Goal: Transaction & Acquisition: Purchase product/service

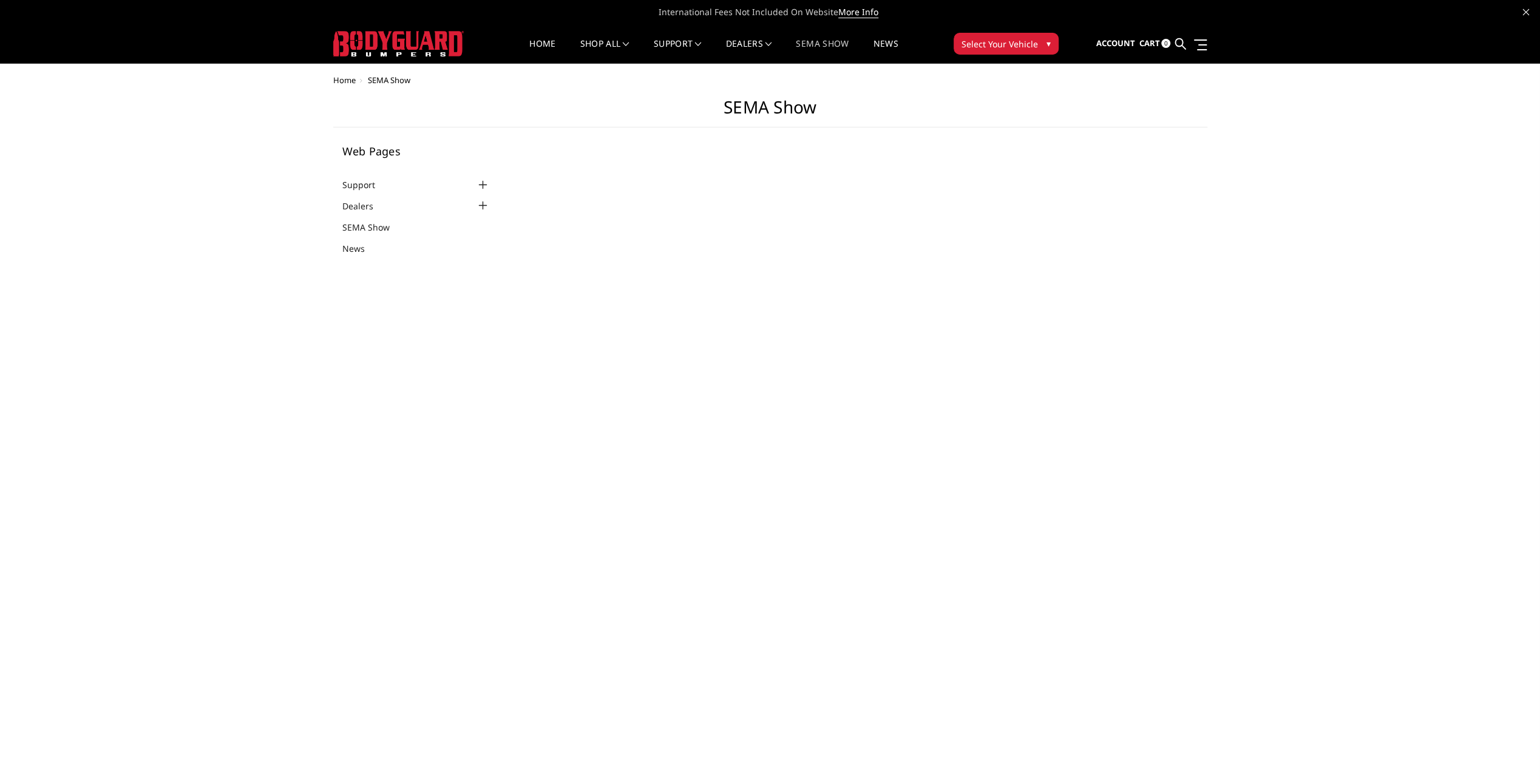
select select "US"
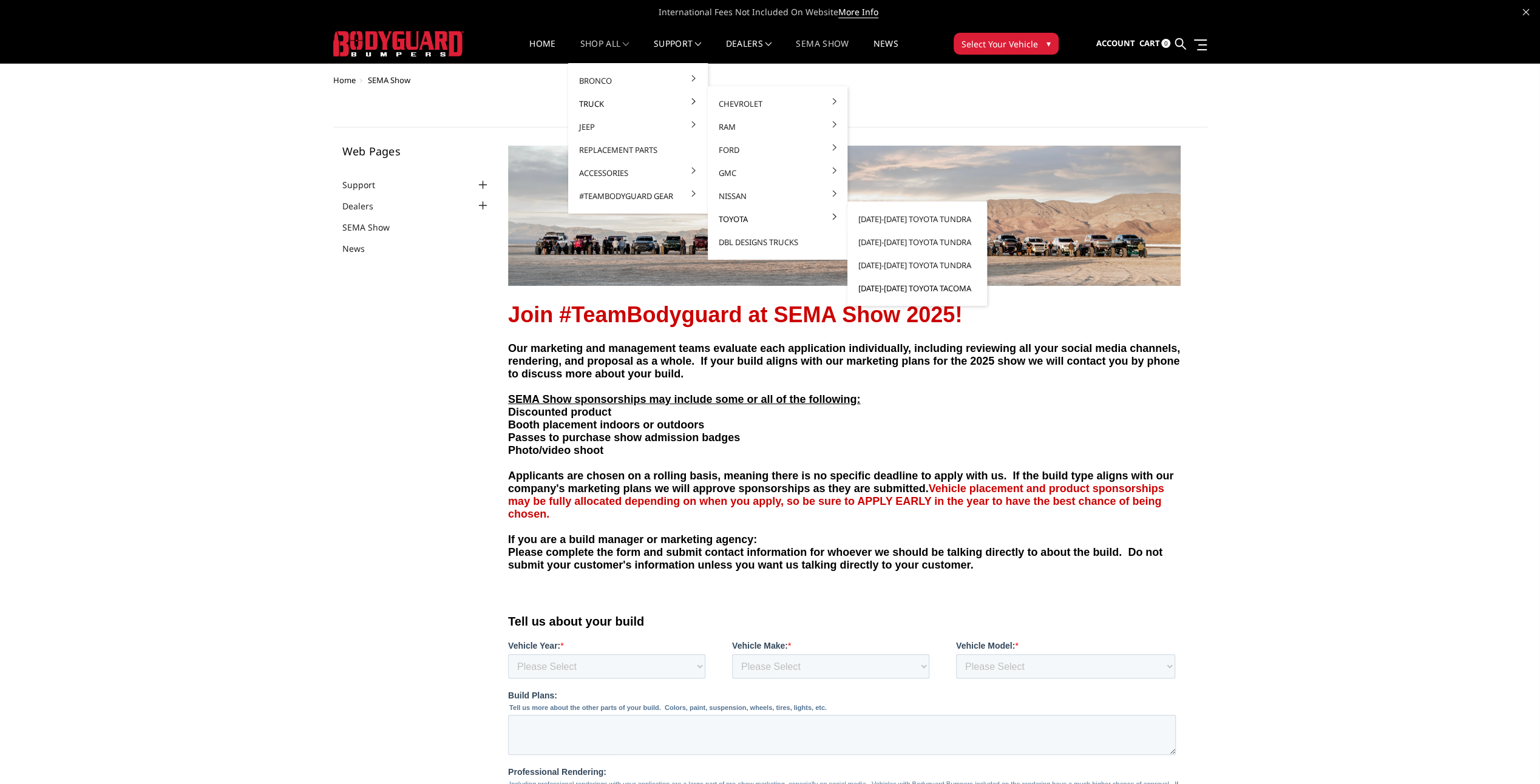
click at [880, 287] on link "[DATE]-[DATE] Toyota Tacoma" at bounding box center [918, 288] width 130 height 23
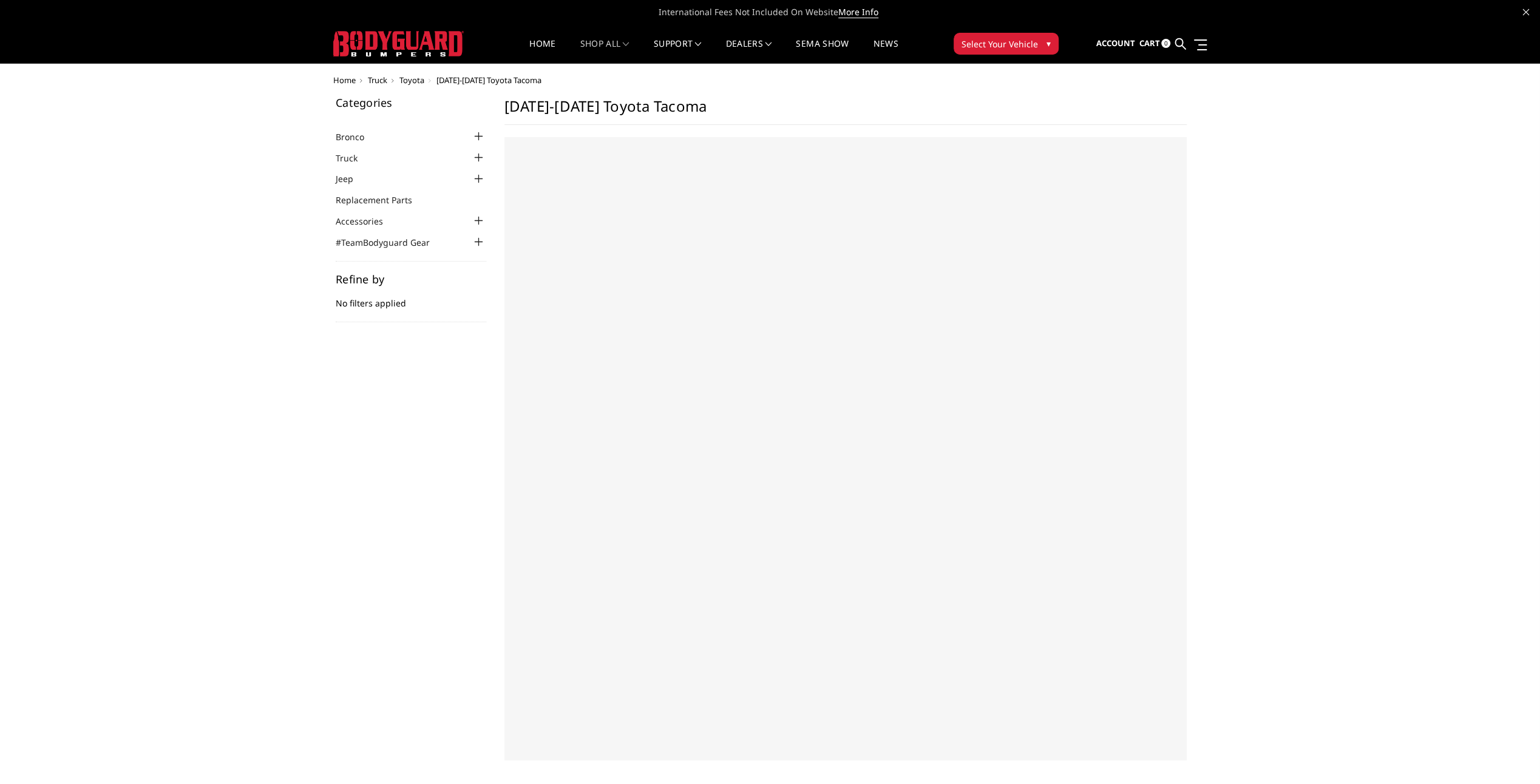
select select "US"
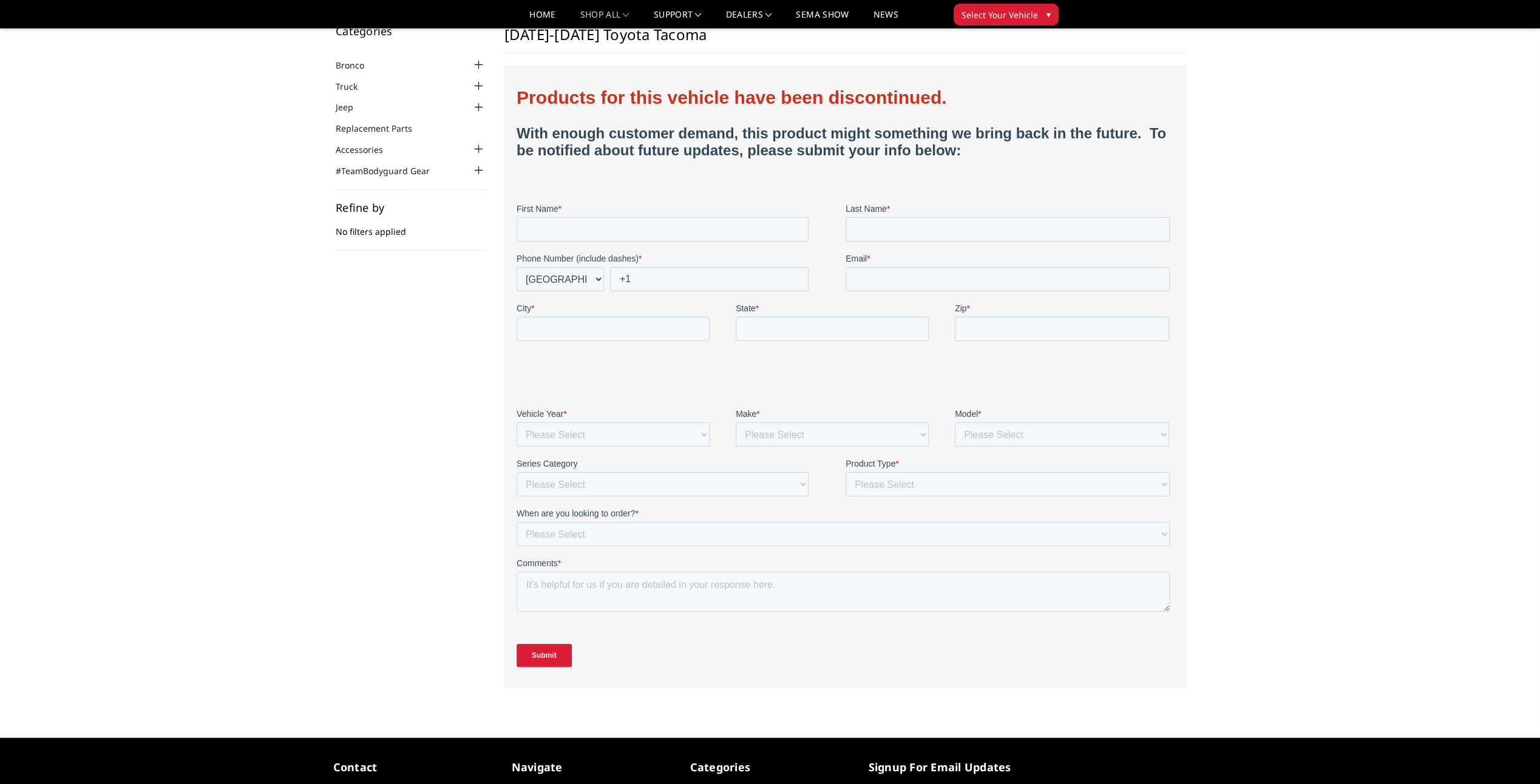
scroll to position [61, 0]
